Goal: Task Accomplishment & Management: Use online tool/utility

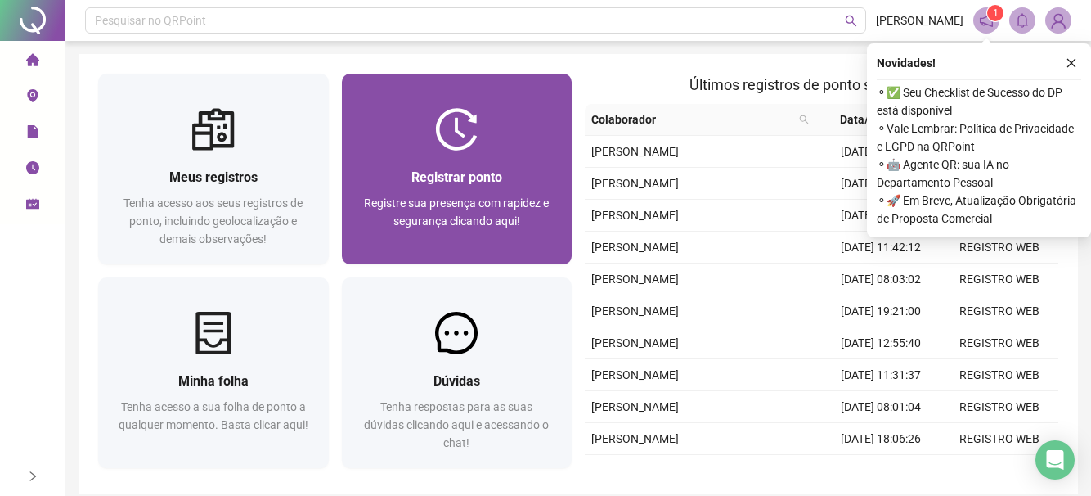
click at [430, 176] on span "Registrar ponto" at bounding box center [456, 177] width 91 height 16
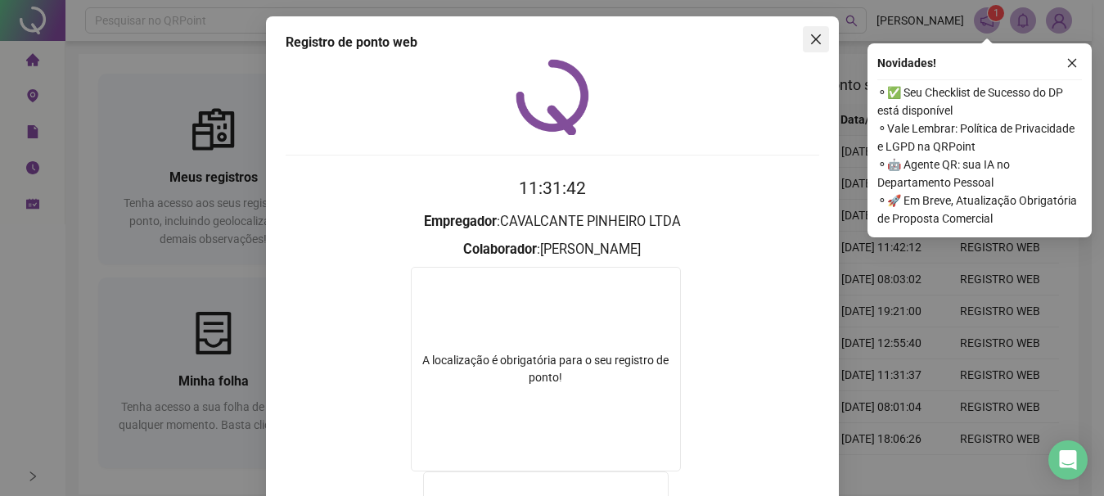
click at [810, 46] on button "Close" at bounding box center [816, 39] width 26 height 26
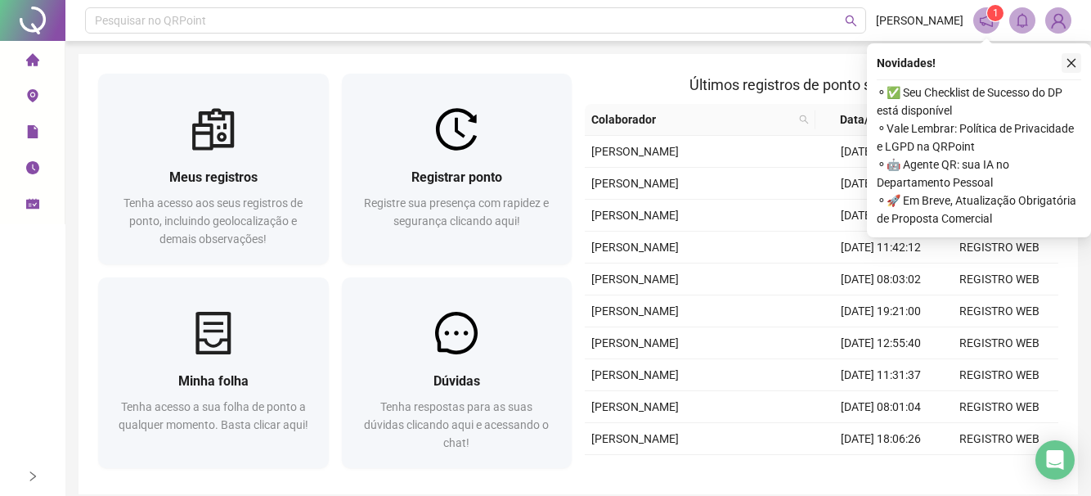
click at [1072, 61] on icon "close" at bounding box center [1071, 62] width 11 height 11
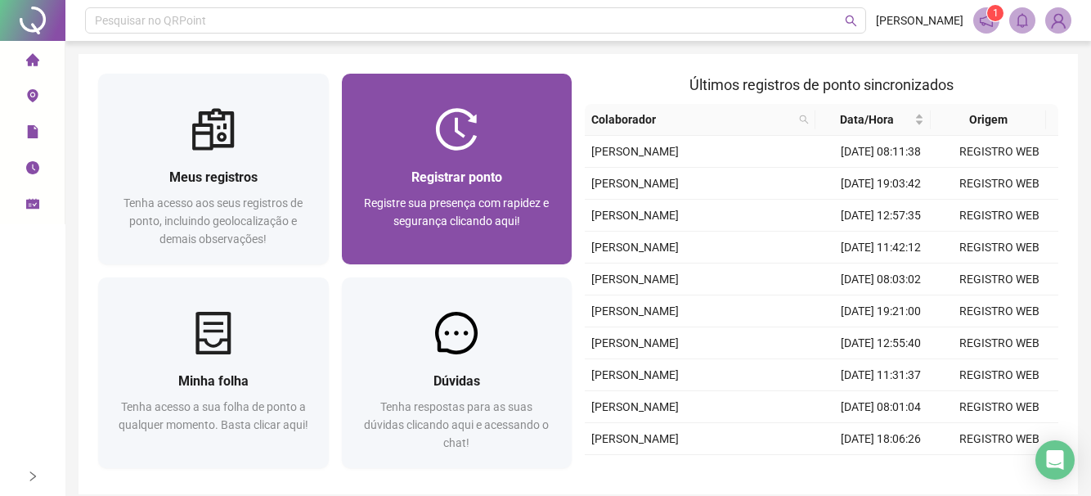
click at [450, 190] on div "Registrar ponto Registre sua presença com rapidez e segurança clicando aqui!" at bounding box center [457, 207] width 191 height 81
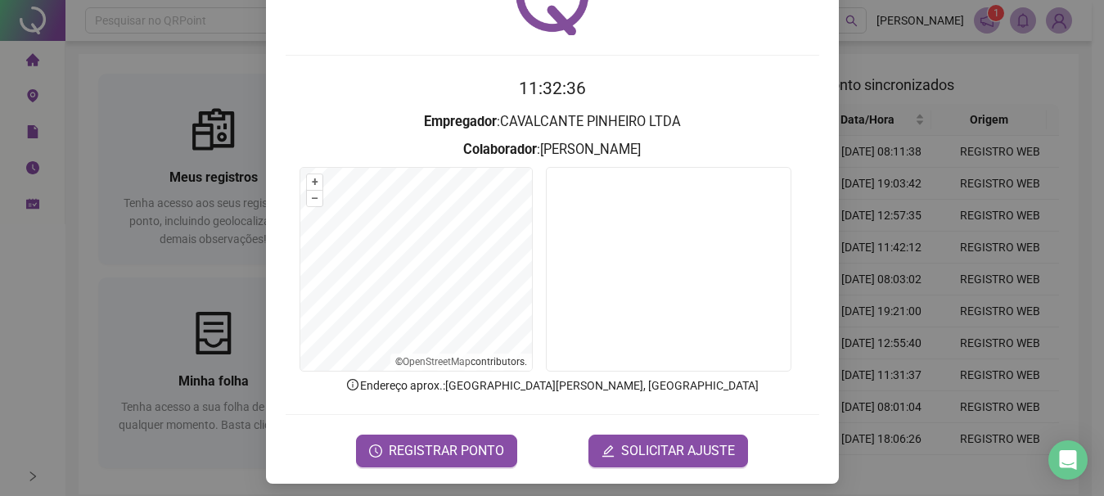
scroll to position [107, 0]
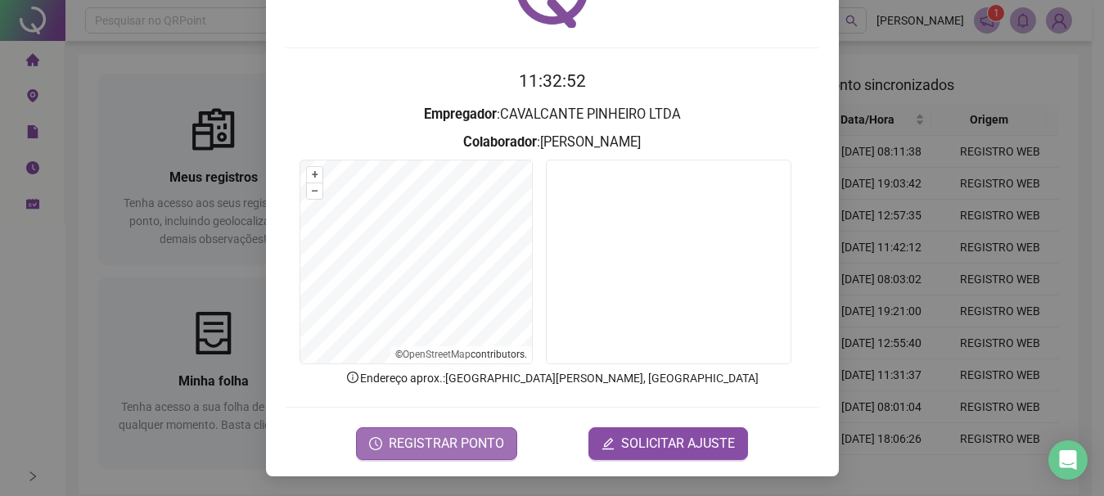
click at [451, 446] on span "REGISTRAR PONTO" at bounding box center [446, 444] width 115 height 20
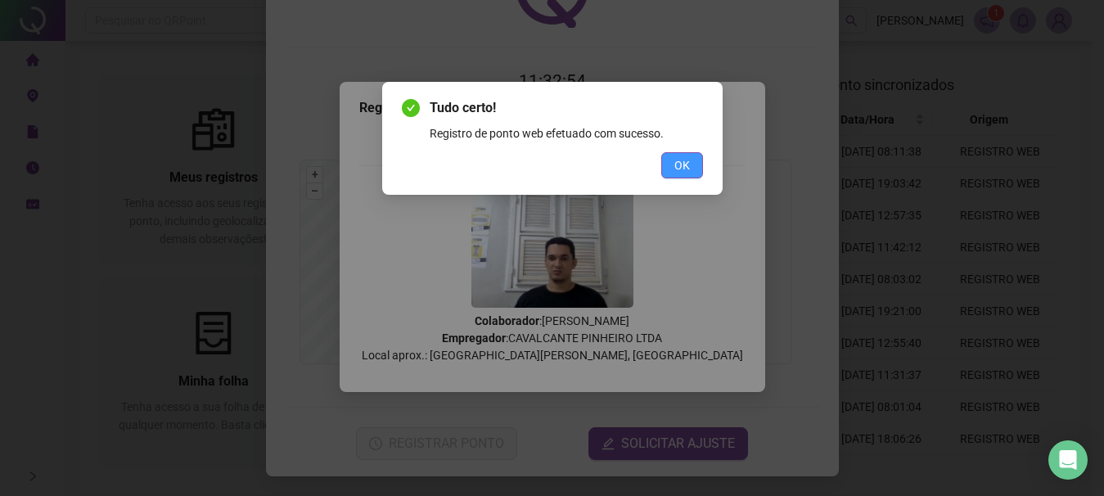
click at [686, 173] on span "OK" at bounding box center [682, 165] width 16 height 18
